Goal: Transaction & Acquisition: Download file/media

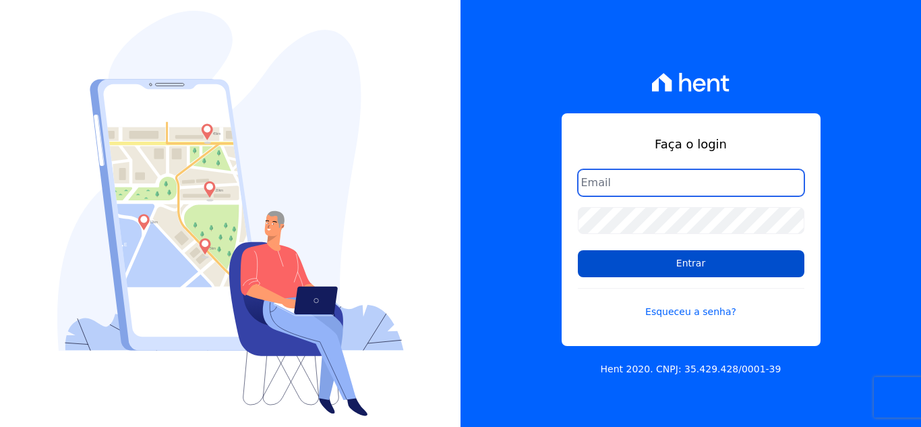
type input "[EMAIL_ADDRESS][DOMAIN_NAME]"
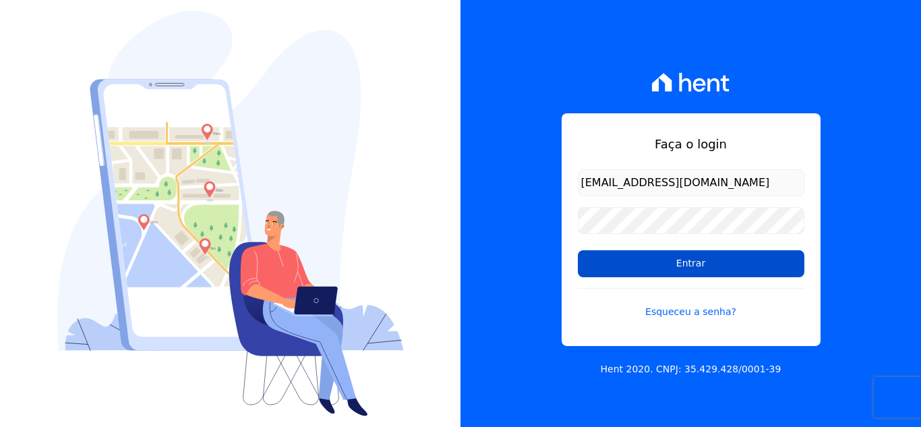
click at [631, 260] on input "Entrar" at bounding box center [691, 263] width 227 height 27
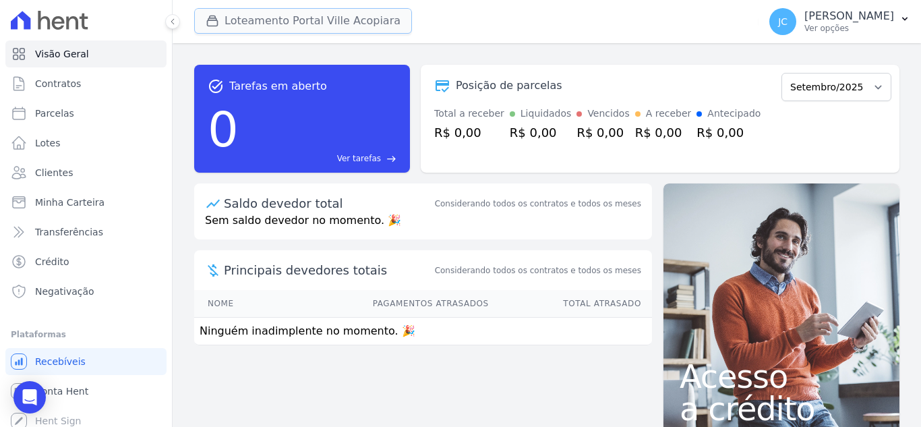
click at [352, 21] on button "Loteamento Portal Ville Acopiara" at bounding box center [303, 21] width 218 height 26
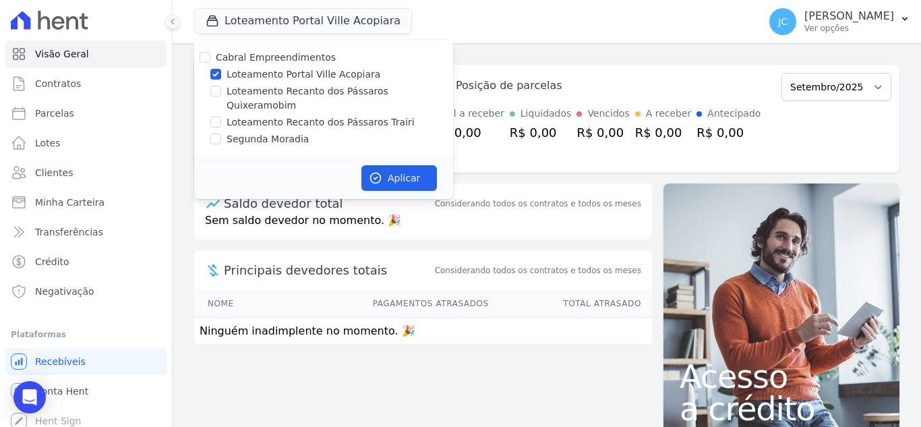
click at [264, 78] on label "Loteamento Portal Ville Acopiara" at bounding box center [304, 74] width 154 height 14
click at [221, 78] on input "Loteamento Portal Ville Acopiara" at bounding box center [215, 74] width 11 height 11
checkbox input "false"
click at [258, 84] on div "[PERSON_NAME] Empreendimentos Loteamento Portal Ville Acopiara Loteamento Recan…" at bounding box center [323, 98] width 259 height 117
click at [243, 92] on label "Loteamento Recanto dos Pássaros Quixeramobim" at bounding box center [340, 98] width 227 height 28
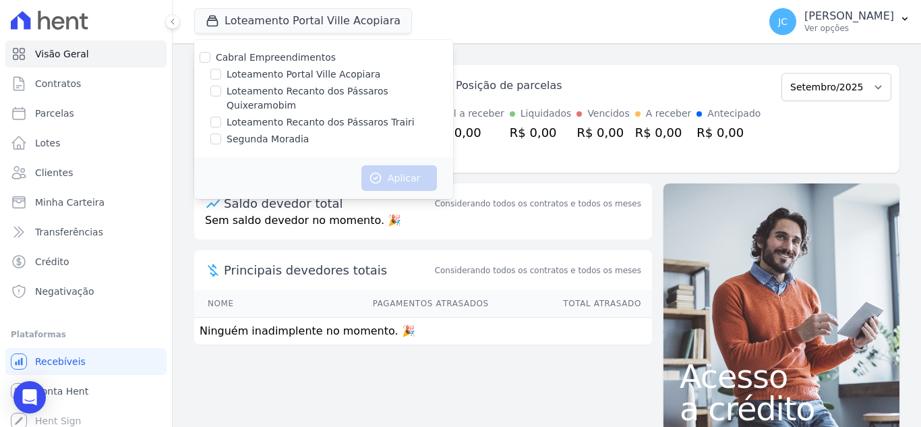
click at [221, 92] on input "Loteamento Recanto dos Pássaros Quixeramobim" at bounding box center [215, 91] width 11 height 11
checkbox input "true"
click at [375, 165] on button "Aplicar" at bounding box center [399, 178] width 76 height 26
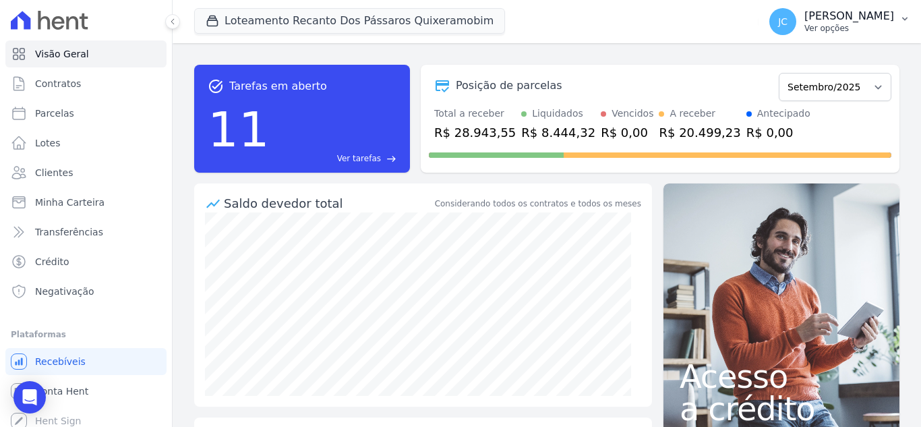
click at [803, 18] on div "JC [PERSON_NAME] Ver opções" at bounding box center [831, 21] width 125 height 27
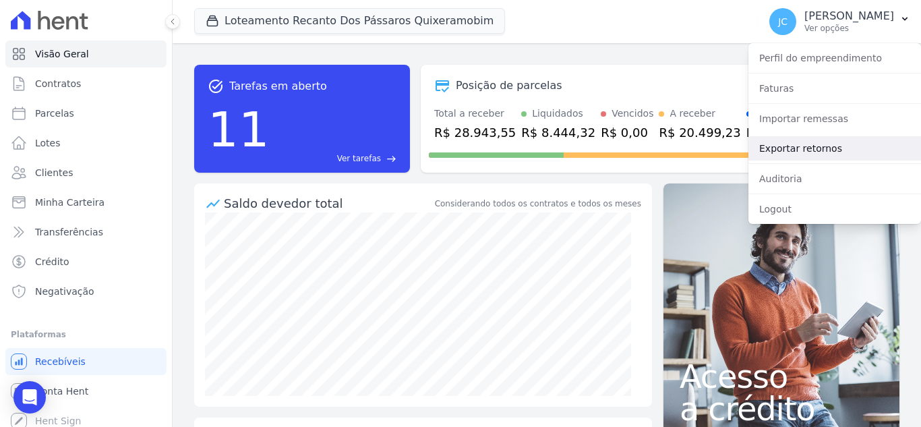
click at [777, 146] on link "Exportar retornos" at bounding box center [834, 148] width 173 height 24
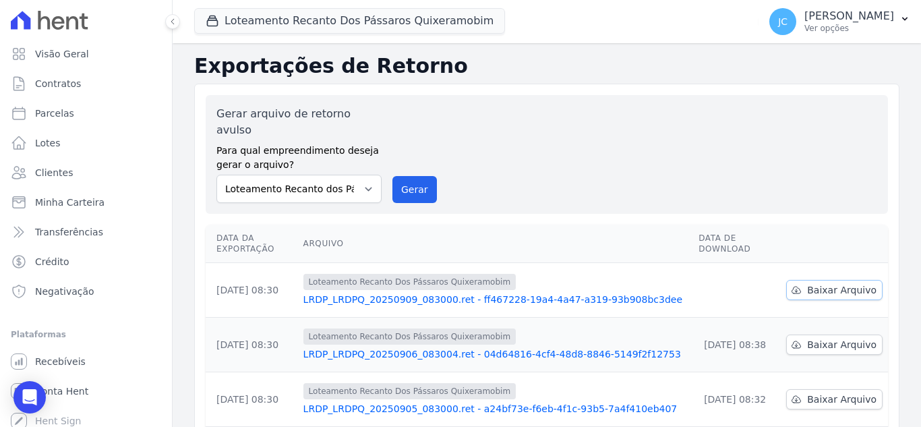
click at [814, 283] on span "Baixar Arquivo" at bounding box center [841, 289] width 69 height 13
click at [344, 19] on button "Loteamento Recanto Dos Pássaros Quixeramobim" at bounding box center [349, 21] width 311 height 26
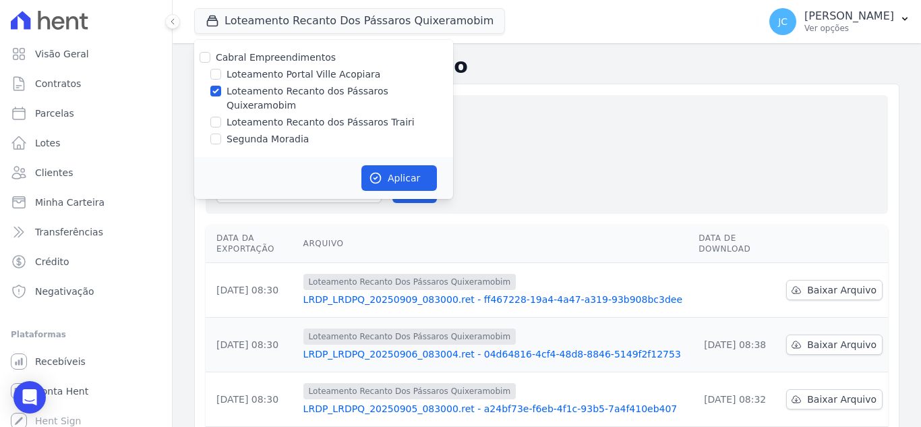
click at [245, 90] on label "Loteamento Recanto dos Pássaros Quixeramobim" at bounding box center [340, 98] width 227 height 28
click at [221, 90] on input "Loteamento Recanto dos Pássaros Quixeramobim" at bounding box center [215, 91] width 11 height 11
checkbox input "false"
click at [231, 115] on label "Loteamento Recanto dos Pássaros Trairi" at bounding box center [321, 122] width 188 height 14
click at [221, 117] on input "Loteamento Recanto dos Pássaros Trairi" at bounding box center [215, 122] width 11 height 11
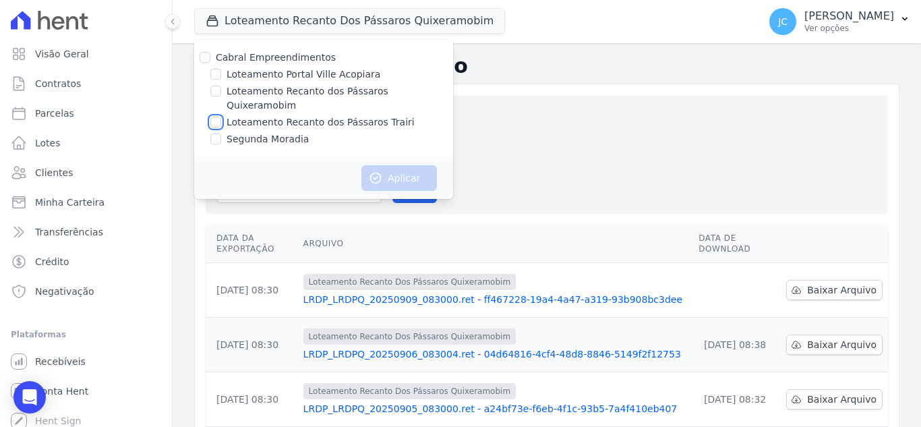
checkbox input "true"
click at [382, 167] on button "Aplicar" at bounding box center [399, 178] width 76 height 26
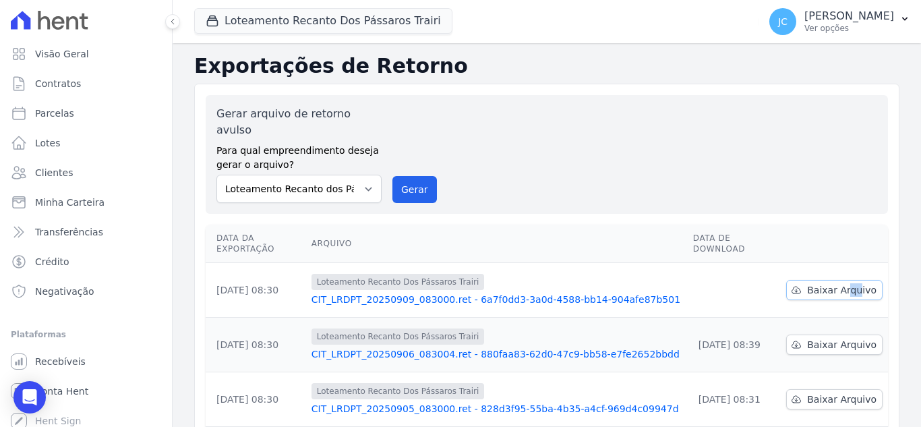
click at [814, 263] on td "Baixar Arquivo" at bounding box center [834, 290] width 107 height 55
click at [815, 283] on span "Baixar Arquivo" at bounding box center [841, 289] width 69 height 13
